Goal: Task Accomplishment & Management: Use online tool/utility

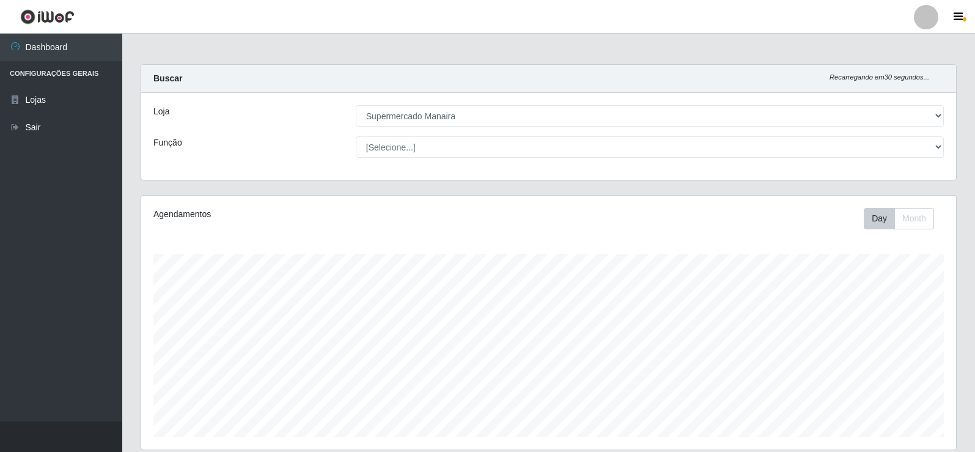
select select "443"
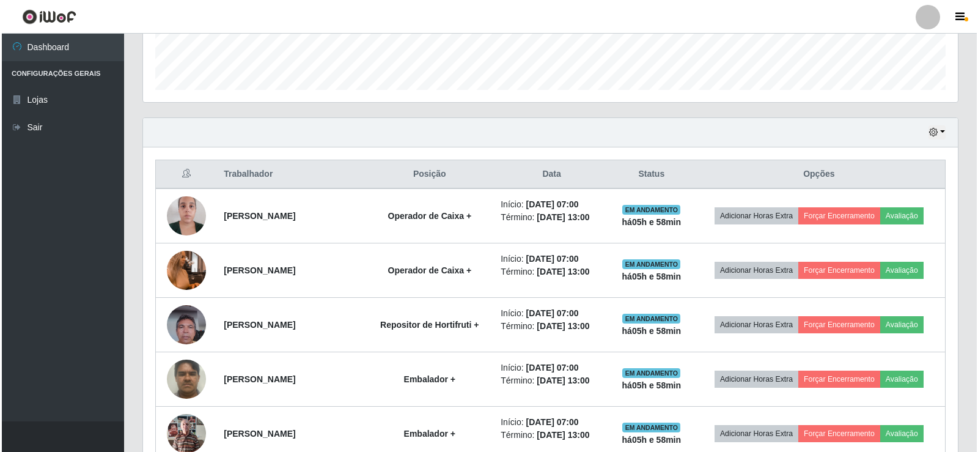
scroll to position [381, 0]
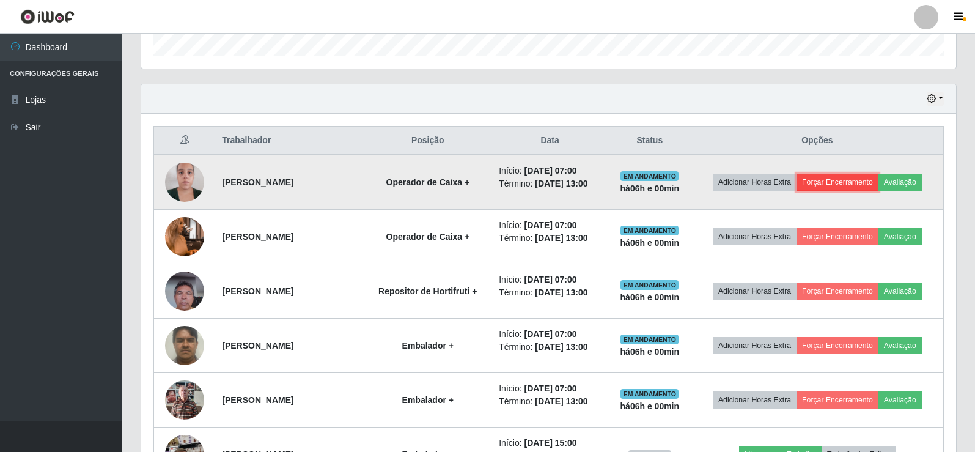
click at [829, 185] on button "Forçar Encerramento" at bounding box center [837, 182] width 82 height 17
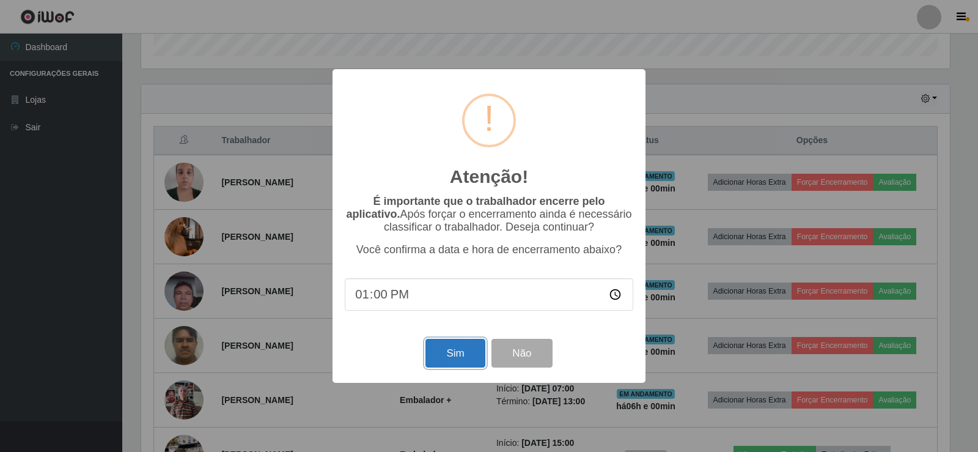
click at [452, 353] on button "Sim" at bounding box center [454, 353] width 59 height 29
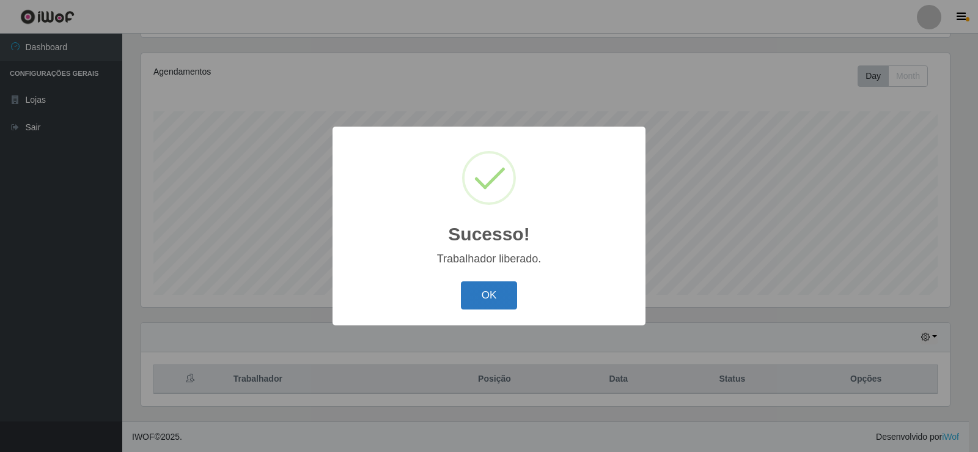
click at [480, 309] on button "OK" at bounding box center [489, 295] width 57 height 29
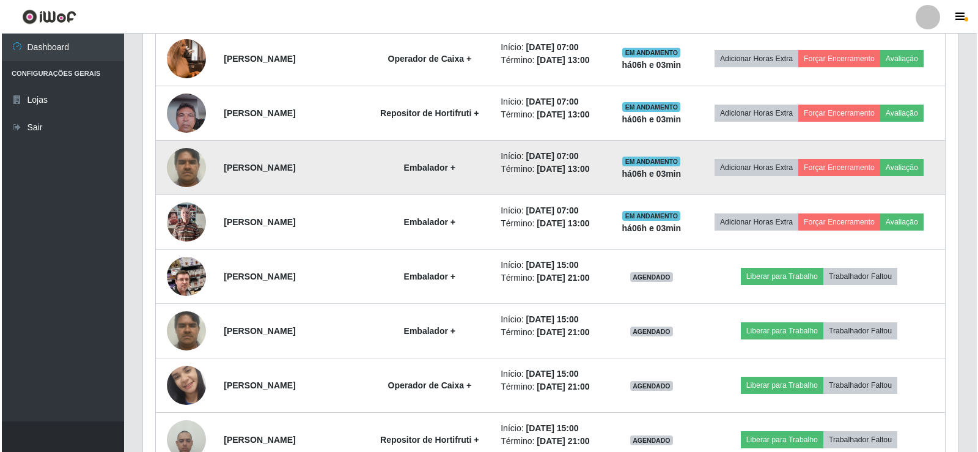
scroll to position [509, 0]
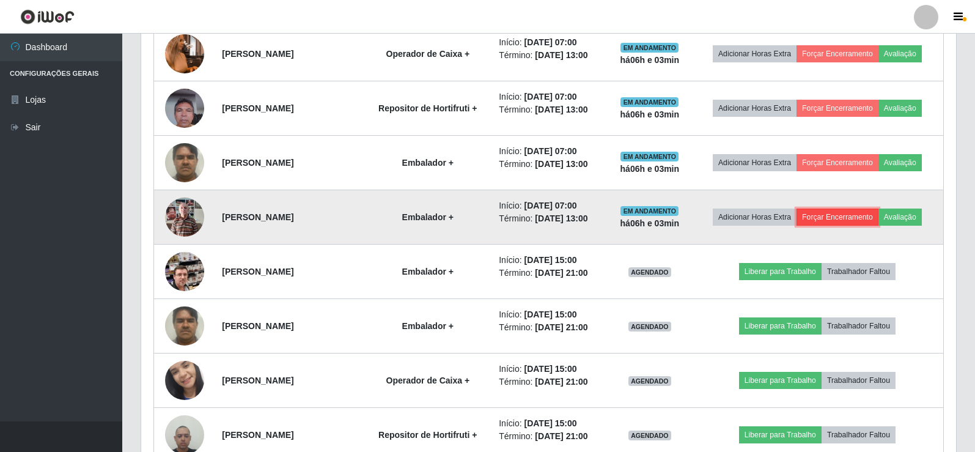
click at [834, 217] on button "Forçar Encerramento" at bounding box center [837, 216] width 82 height 17
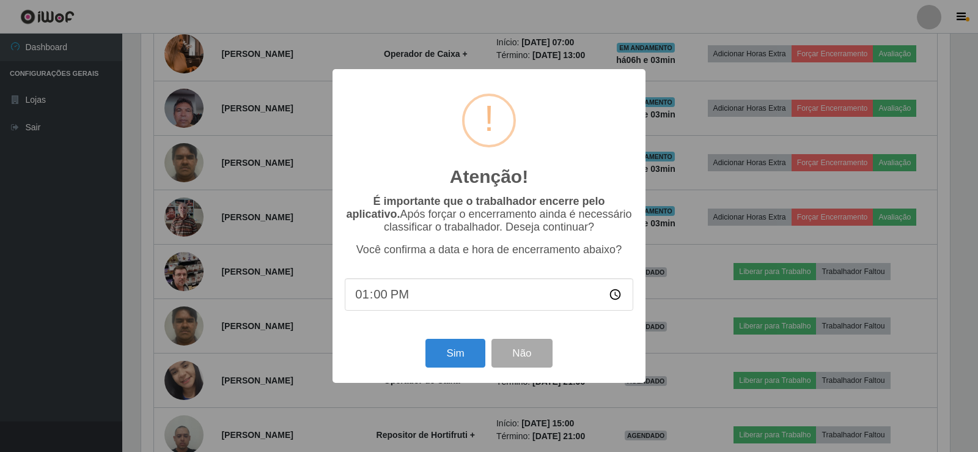
click at [382, 300] on input "13:00" at bounding box center [489, 294] width 288 height 32
type input "13:05"
click at [447, 358] on button "Sim" at bounding box center [454, 353] width 59 height 29
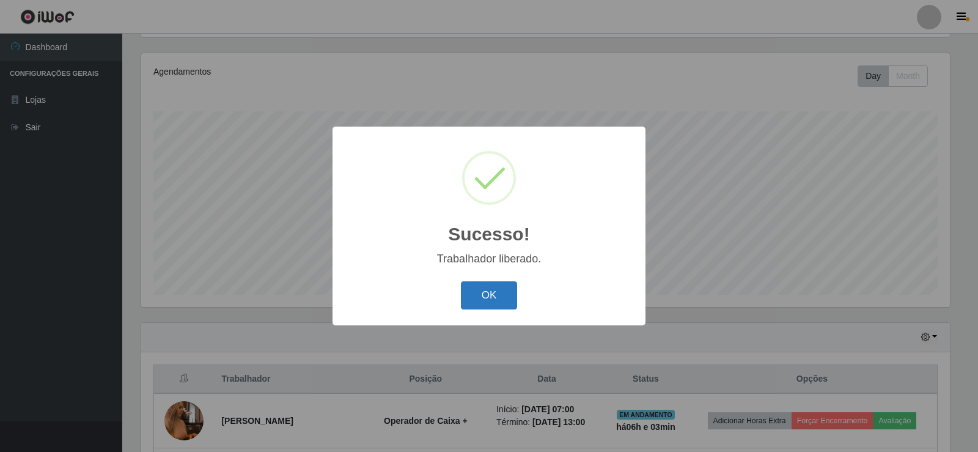
click at [482, 296] on button "OK" at bounding box center [489, 295] width 57 height 29
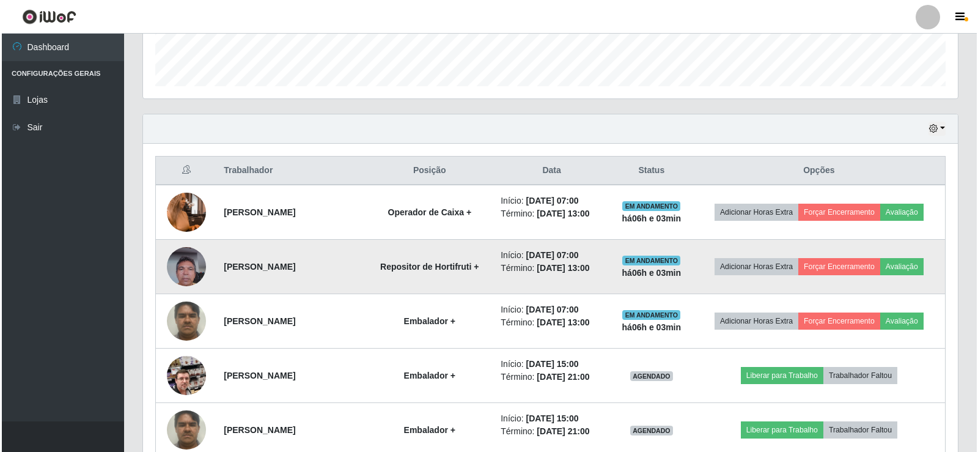
scroll to position [387, 0]
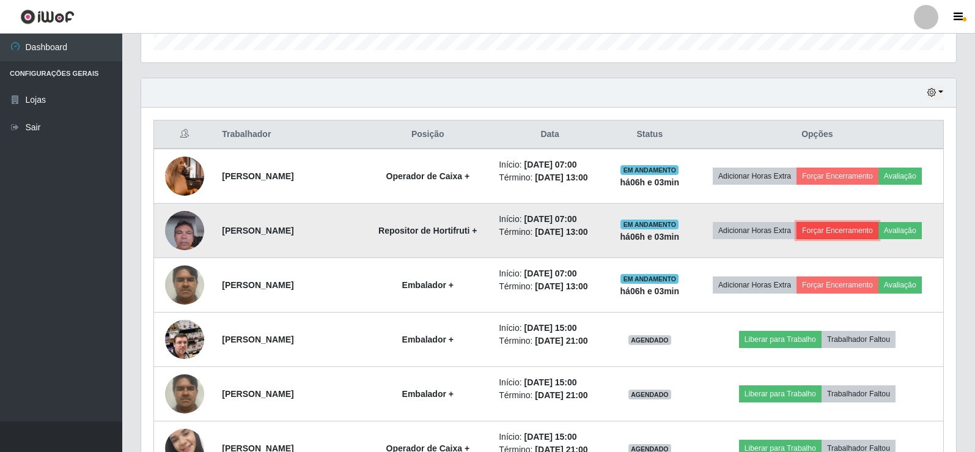
click at [828, 227] on button "Forçar Encerramento" at bounding box center [837, 230] width 82 height 17
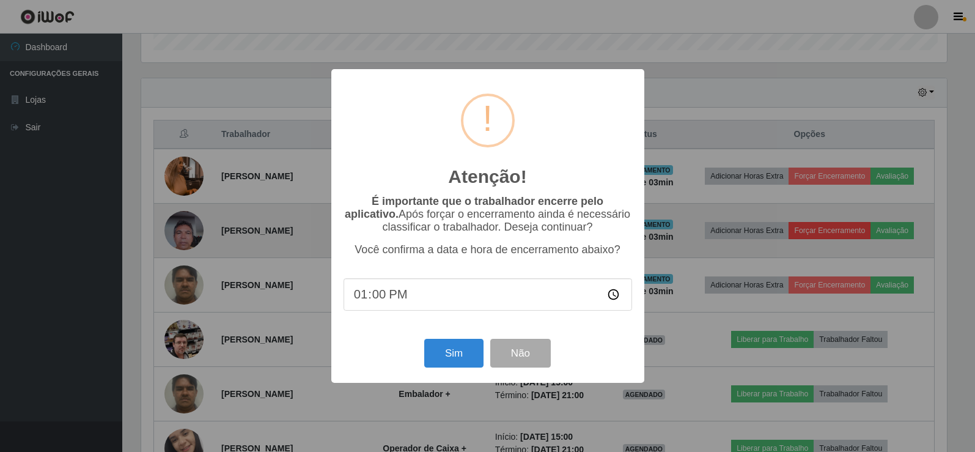
scroll to position [254, 809]
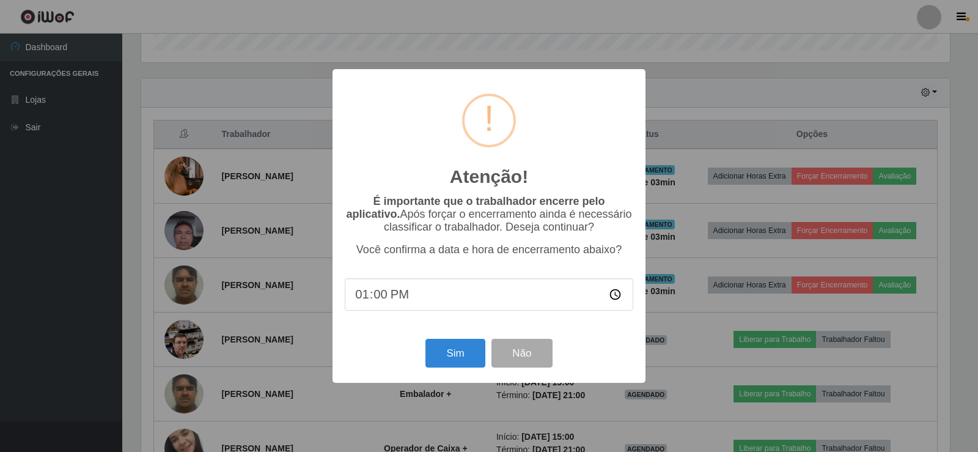
click at [383, 299] on input "13:00" at bounding box center [489, 294] width 288 height 32
type input "13:06"
click at [457, 358] on button "Sim" at bounding box center [454, 353] width 59 height 29
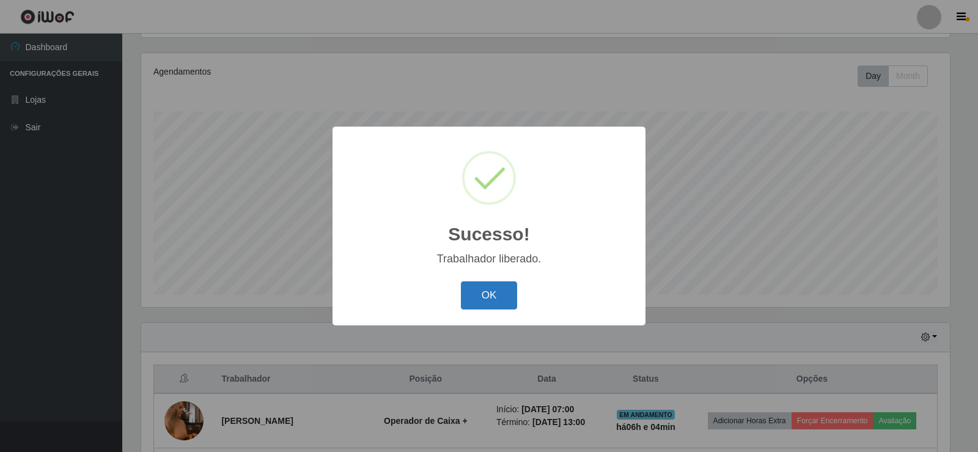
click at [490, 297] on button "OK" at bounding box center [489, 295] width 57 height 29
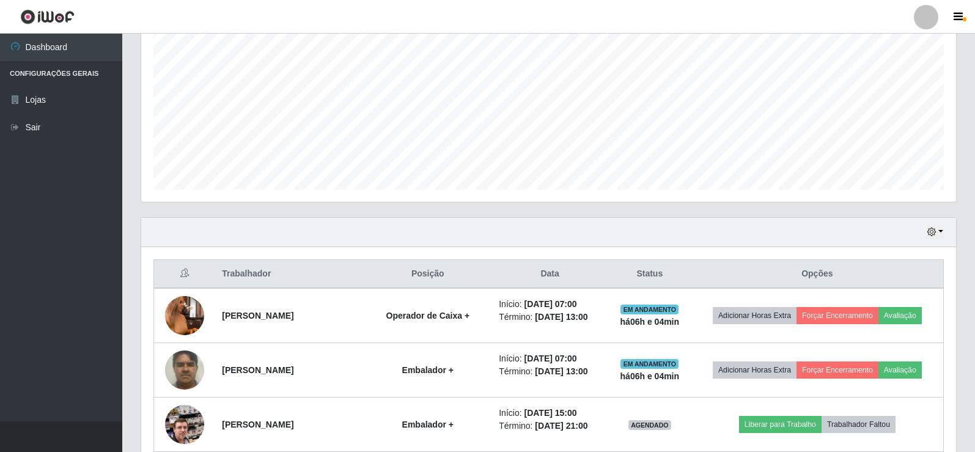
scroll to position [265, 0]
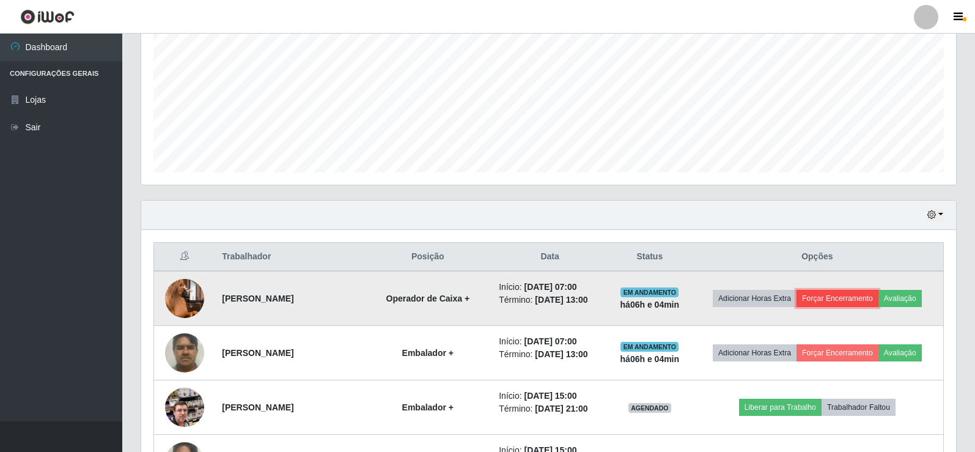
click at [845, 299] on button "Forçar Encerramento" at bounding box center [837, 298] width 82 height 17
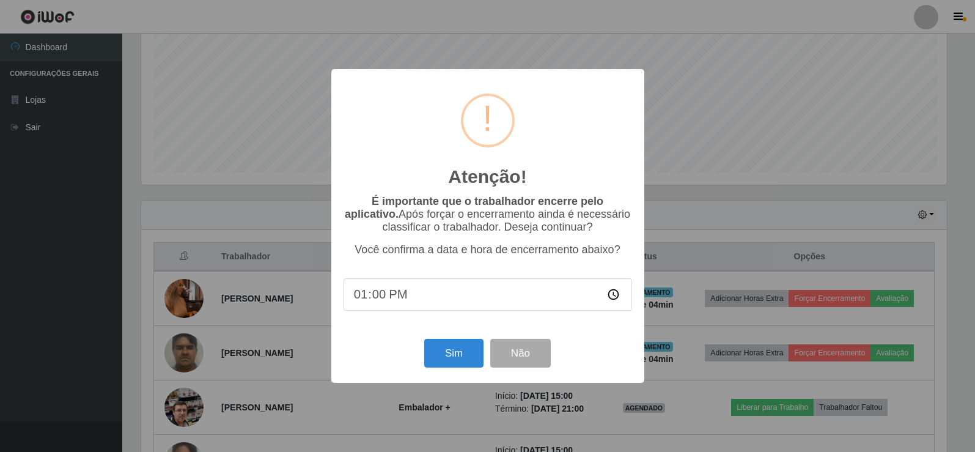
scroll to position [254, 809]
click at [380, 299] on input "13:00" at bounding box center [489, 294] width 288 height 32
type input "13:06"
click at [473, 350] on button "Sim" at bounding box center [454, 353] width 59 height 29
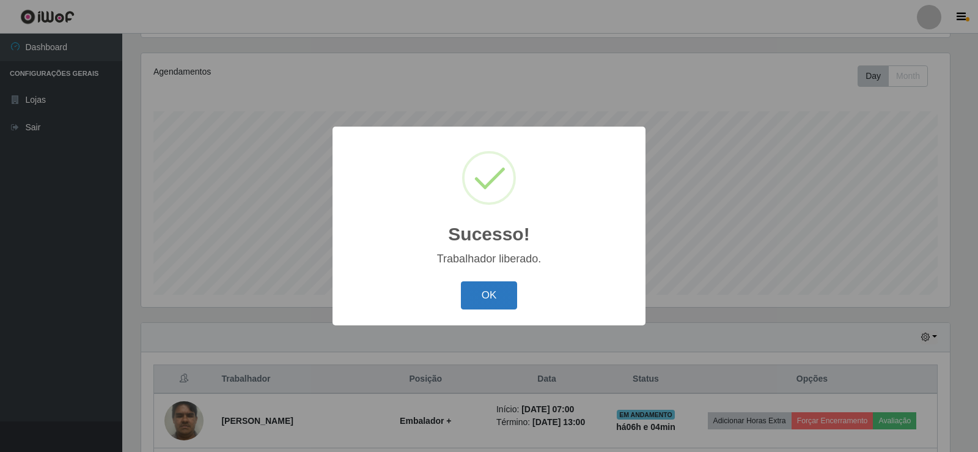
click at [487, 297] on button "OK" at bounding box center [489, 295] width 57 height 29
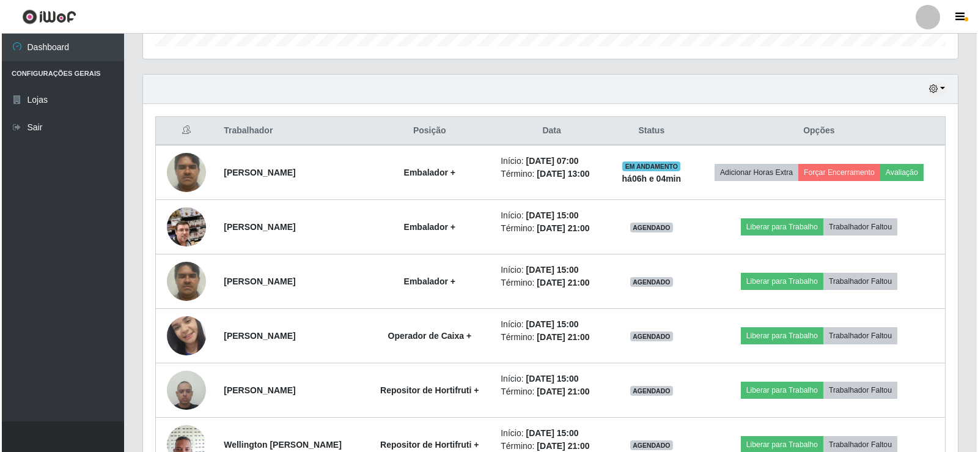
scroll to position [391, 0]
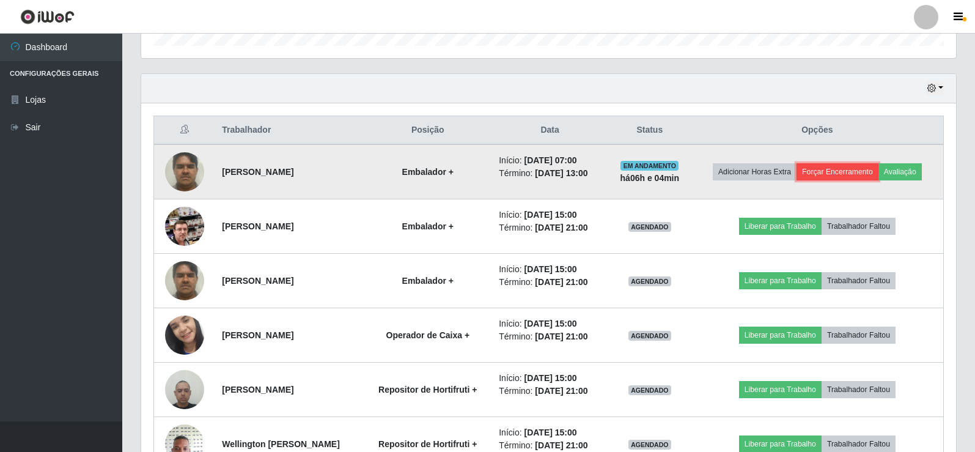
click at [830, 174] on button "Forçar Encerramento" at bounding box center [837, 171] width 82 height 17
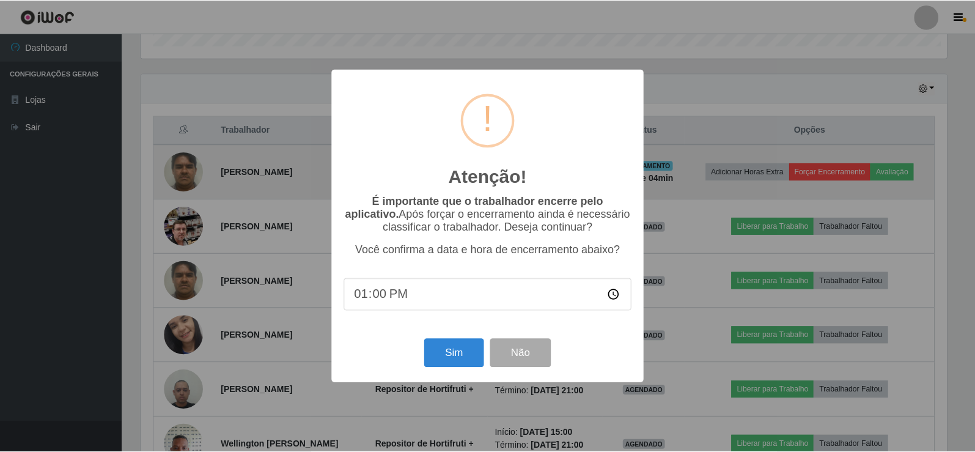
scroll to position [254, 809]
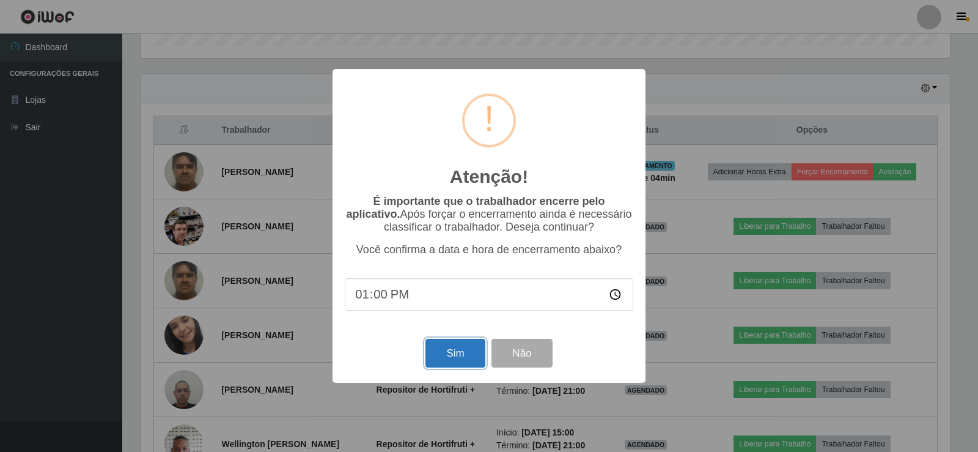
click at [458, 358] on button "Sim" at bounding box center [454, 353] width 59 height 29
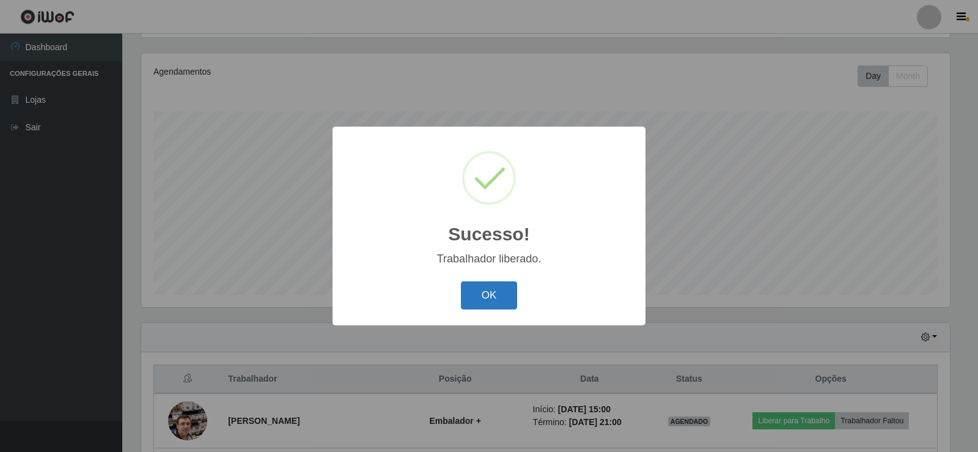
click at [480, 299] on button "OK" at bounding box center [489, 295] width 57 height 29
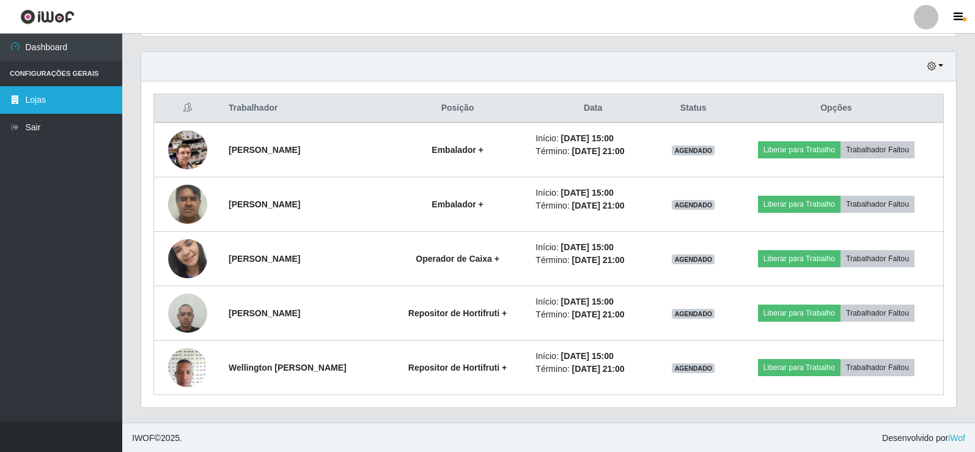
scroll to position [414, 0]
